Goal: Communication & Community: Ask a question

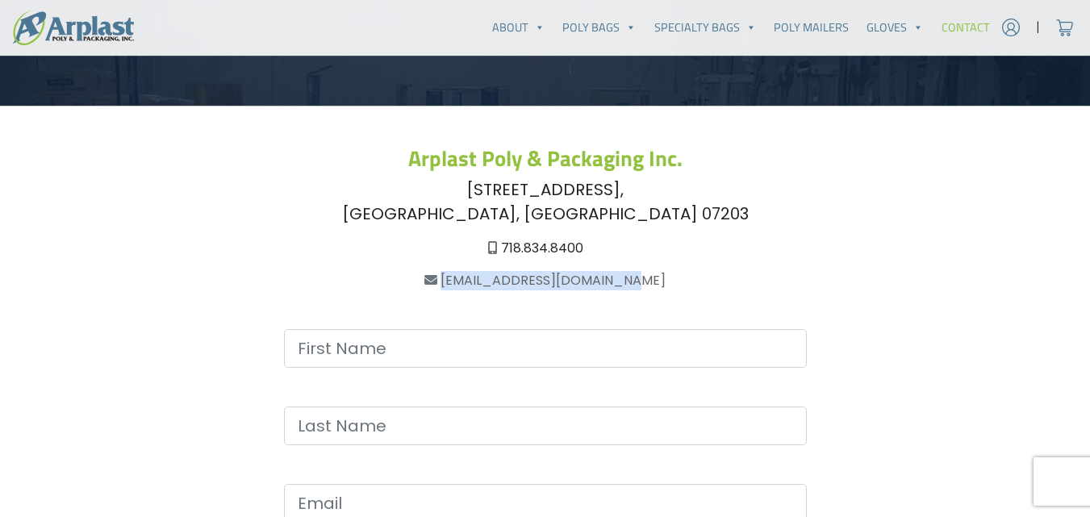
drag, startPoint x: 654, startPoint y: 279, endPoint x: 462, endPoint y: 286, distance: 193.0
click at [462, 286] on div "[EMAIL_ADDRESS][DOMAIN_NAME]" at bounding box center [545, 280] width 901 height 19
copy link "[EMAIL_ADDRESS][DOMAIN_NAME]"
click at [899, 184] on div "[STREET_ADDRESS]" at bounding box center [545, 202] width 901 height 48
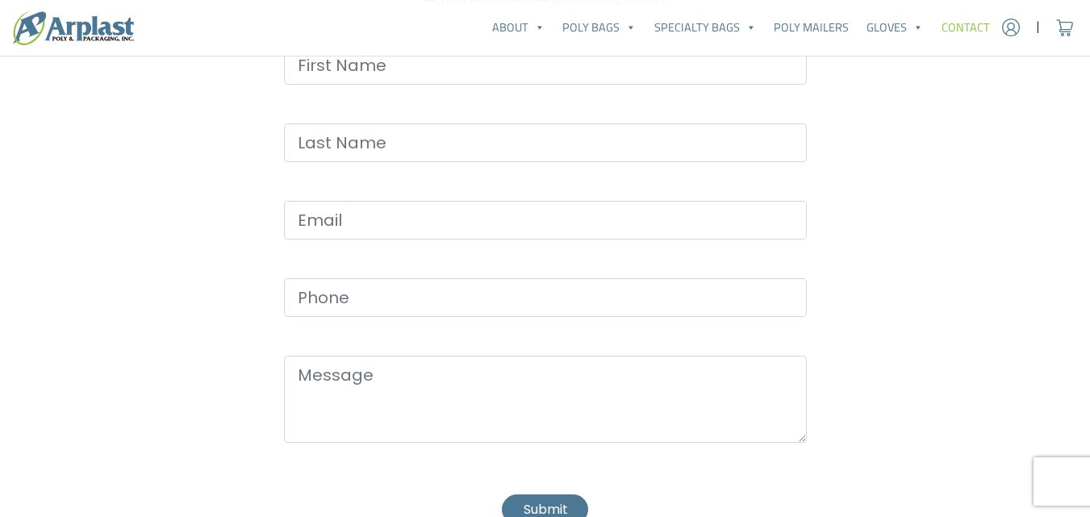
scroll to position [565, 0]
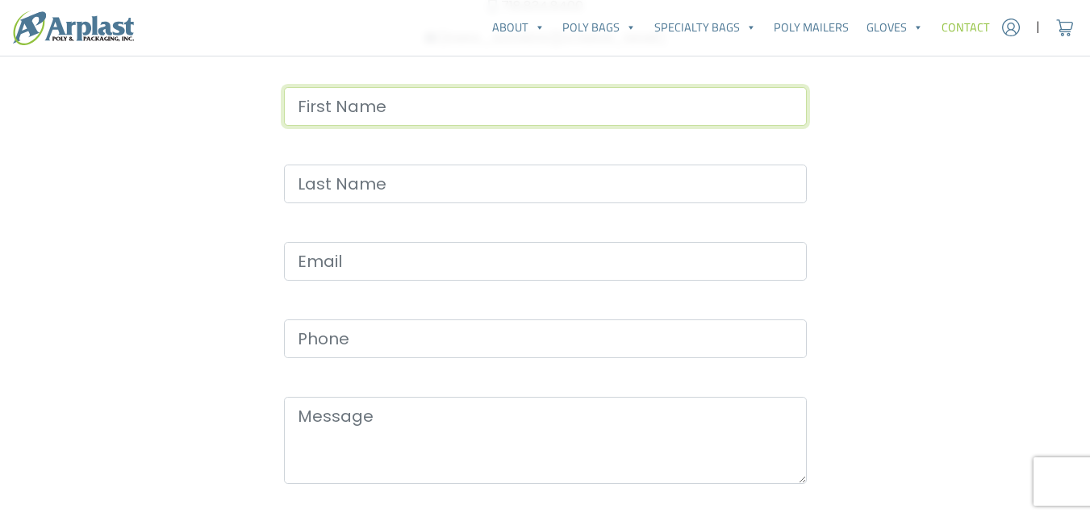
click at [432, 94] on input "Contact form" at bounding box center [545, 106] width 523 height 39
type input "[PERSON_NAME]"
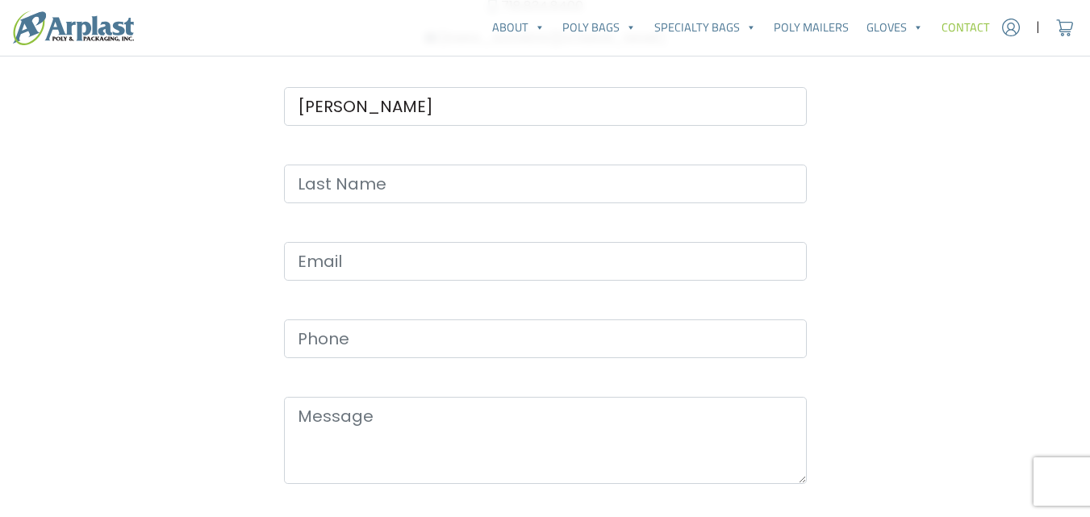
type input "[PERSON_NAME]"
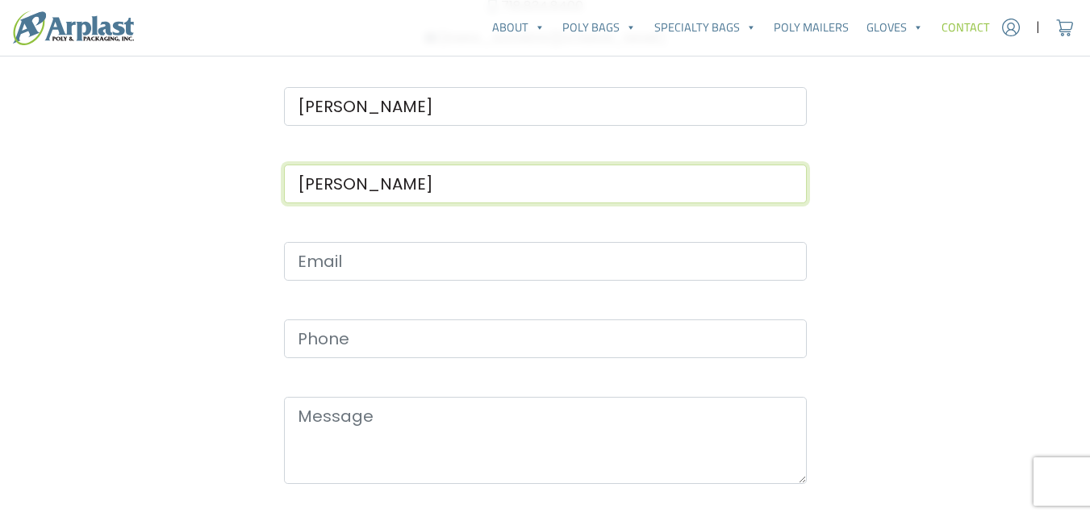
type input "[PERSON_NAME][EMAIL_ADDRESS][DOMAIN_NAME]"
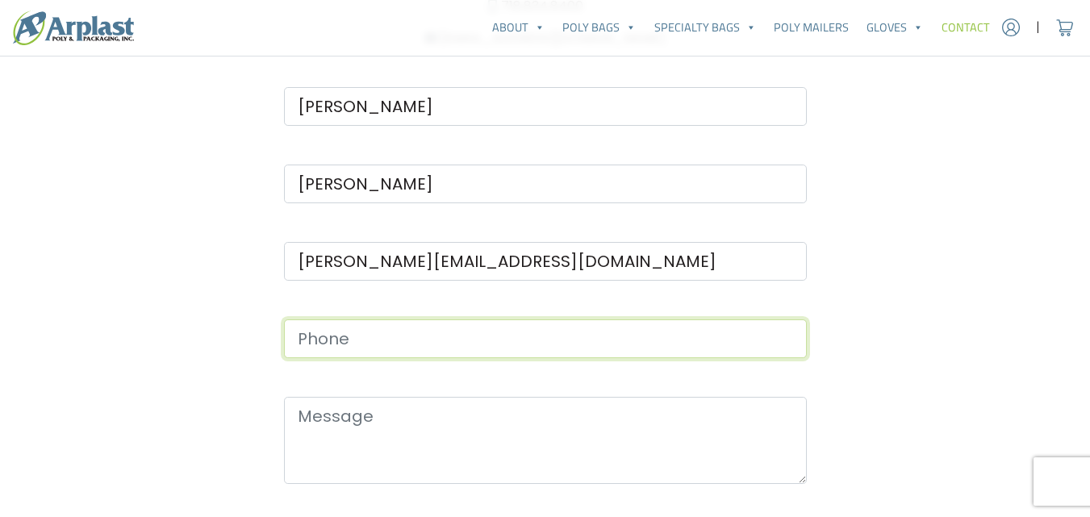
type input "9097435989"
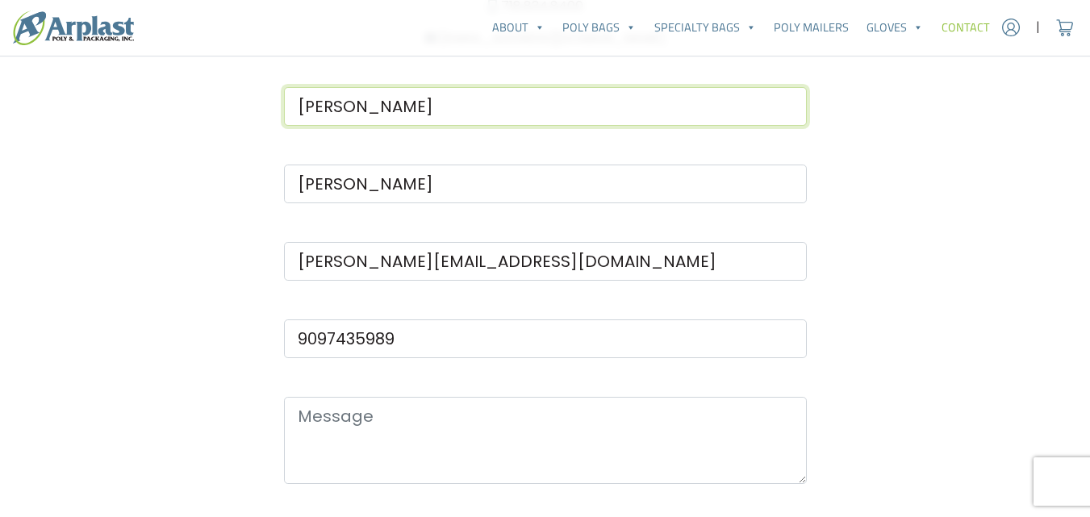
scroll to position [807, 0]
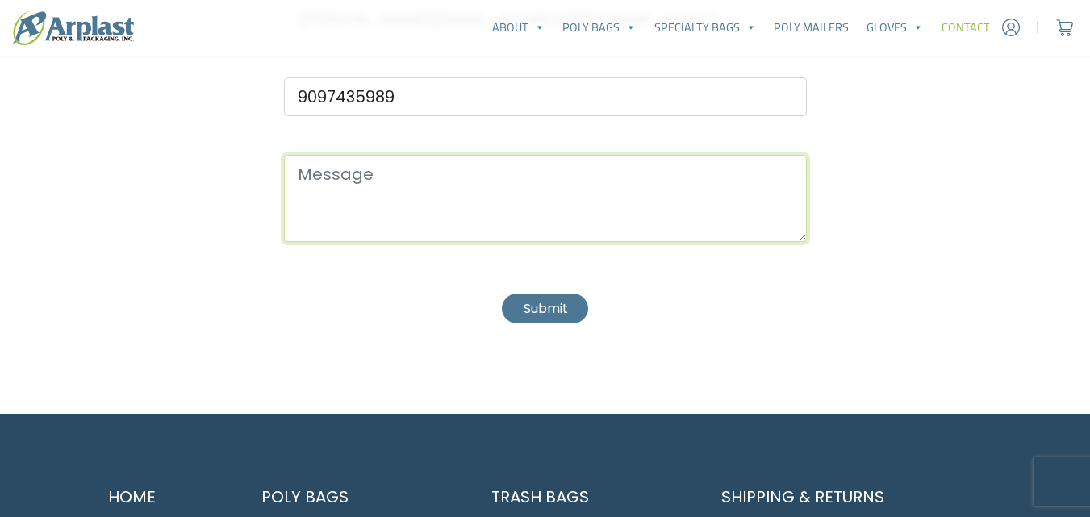
click at [449, 160] on textarea "Contact form" at bounding box center [545, 198] width 523 height 87
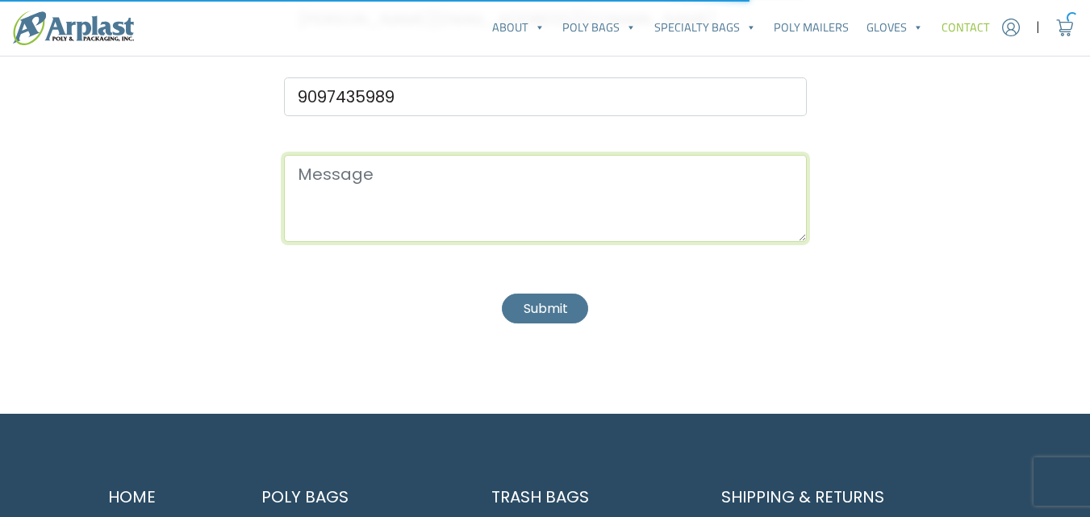
paste textarea "Dear Team, I hope this message finds you well. My name is [PERSON_NAME], and I’…"
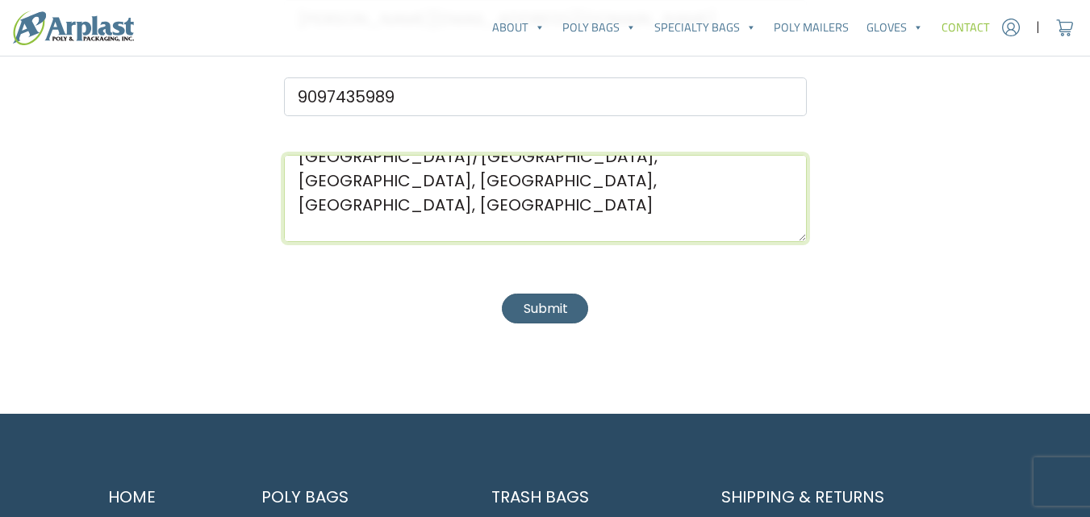
type textarea "Dear Team, I hope this message finds you well. My name is [PERSON_NAME], and I’…"
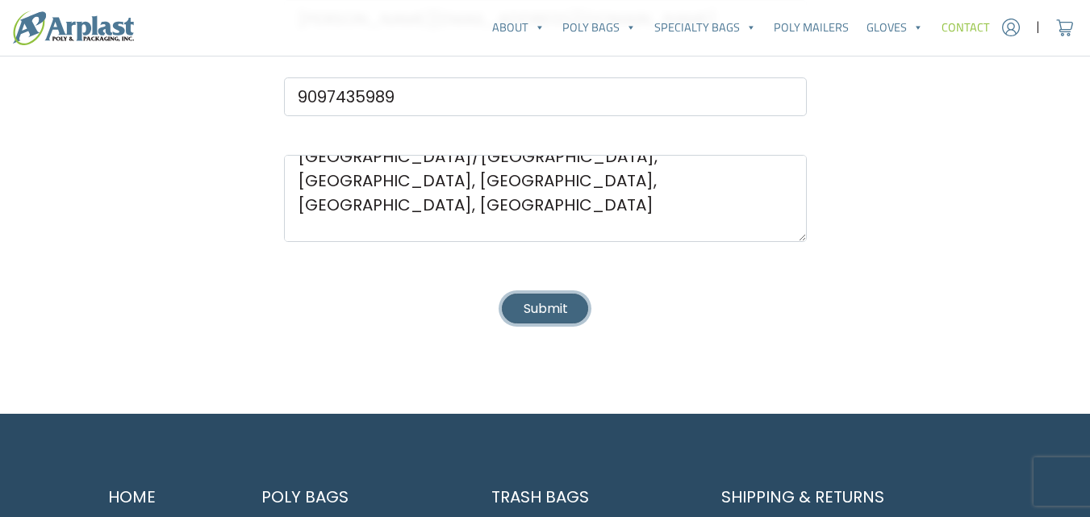
click at [551, 299] on button "Submit" at bounding box center [545, 309] width 86 height 30
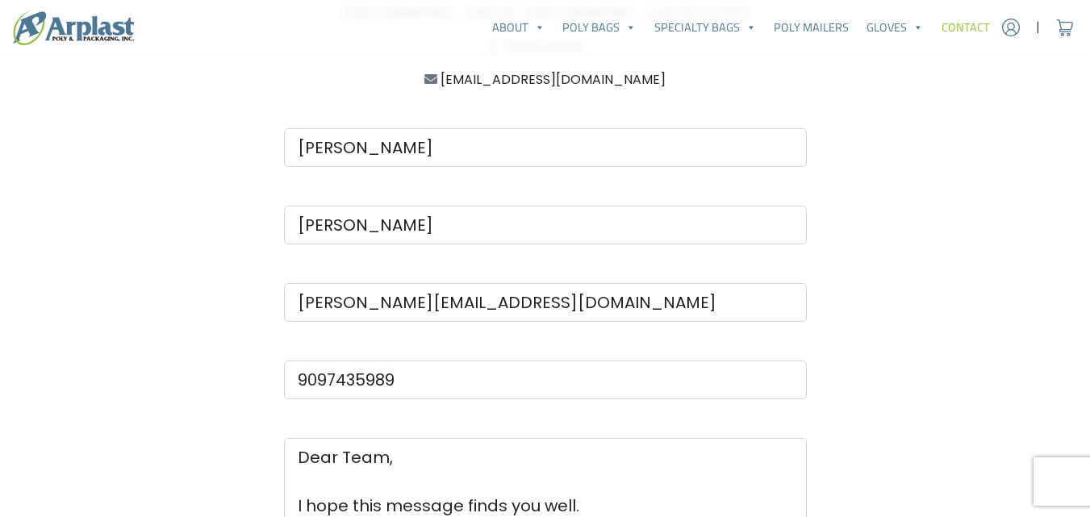
scroll to position [323, 0]
